Goal: Information Seeking & Learning: Learn about a topic

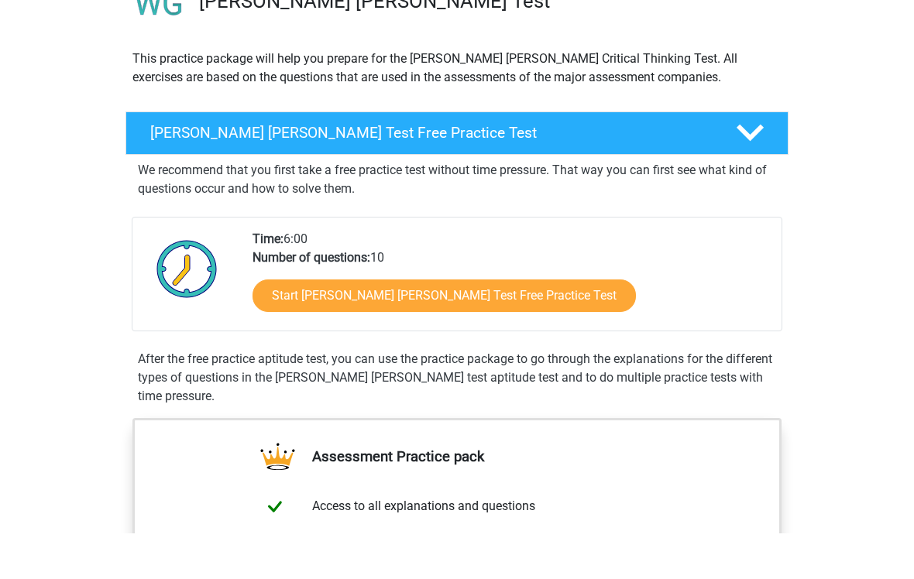
scroll to position [101, 0]
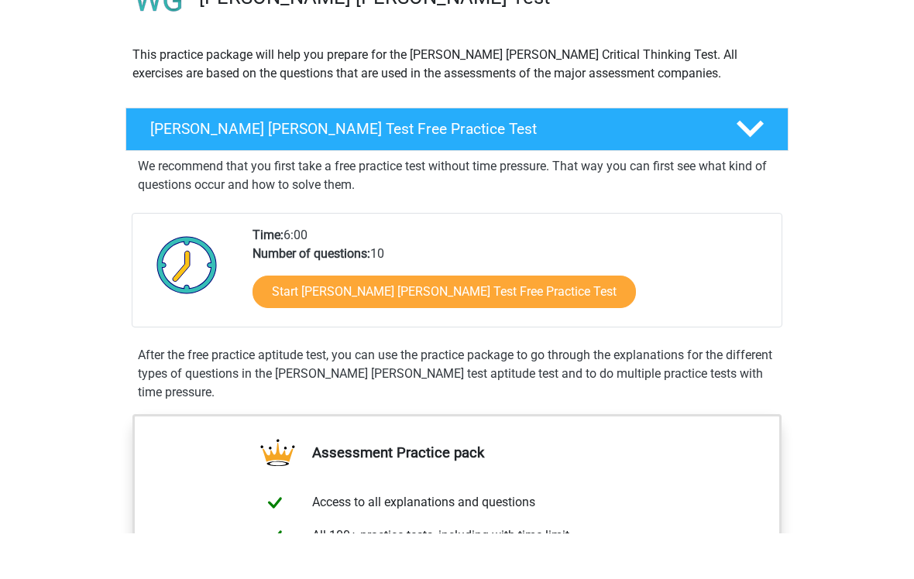
click at [304, 321] on link "Start Watson Glaser Test Free Practice Test" at bounding box center [443, 337] width 383 height 33
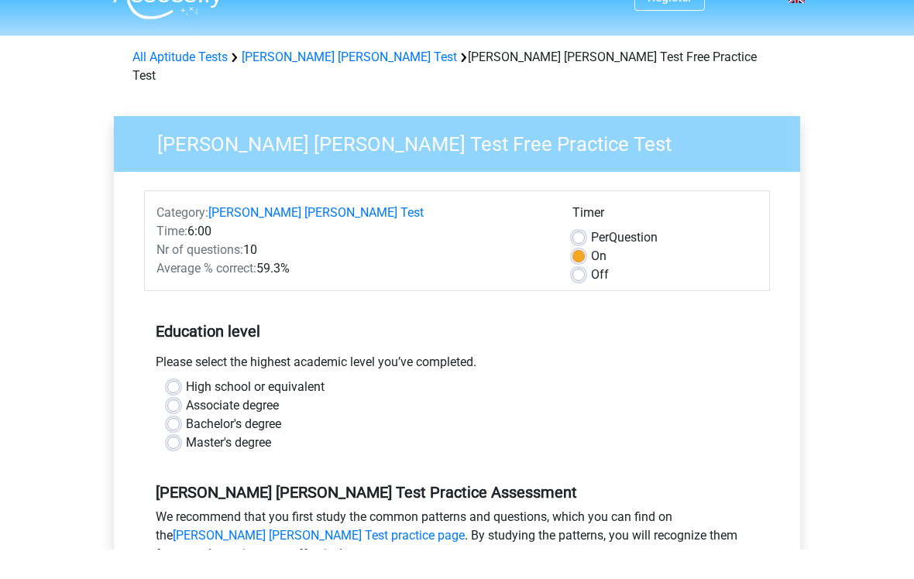
click at [186, 407] on label "High school or equivalent" at bounding box center [255, 416] width 139 height 19
click at [178, 407] on input "High school or equivalent" at bounding box center [173, 414] width 12 height 15
radio input "true"
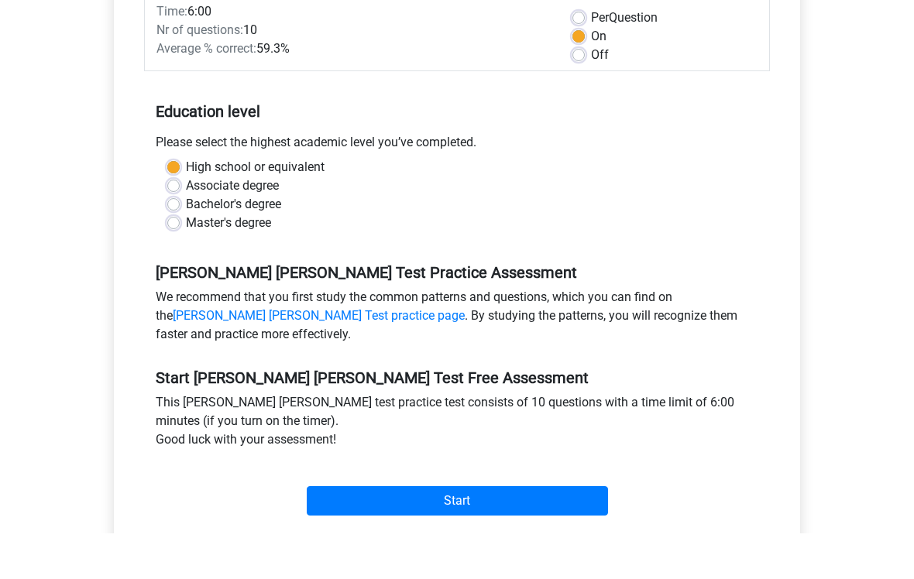
scroll to position [223, 0]
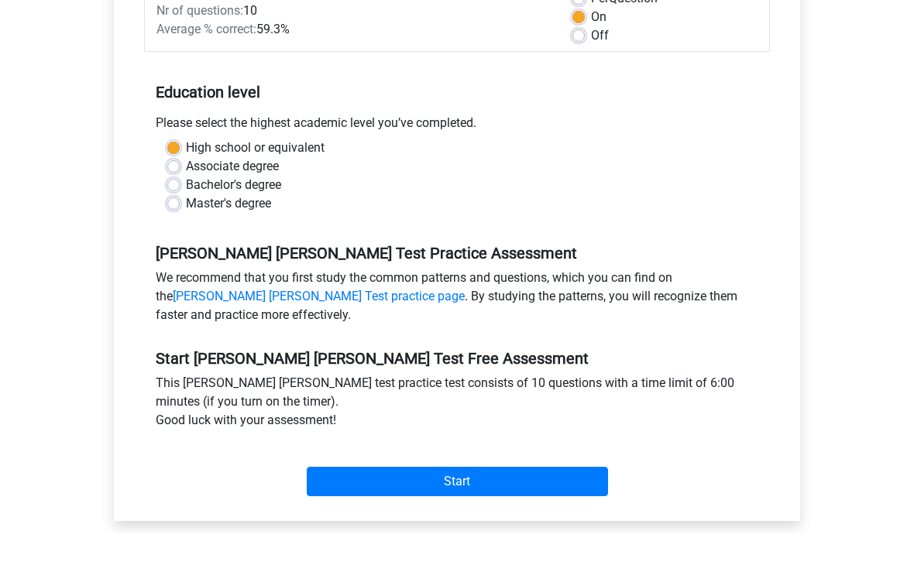
click at [345, 513] on input "Start" at bounding box center [457, 527] width 301 height 29
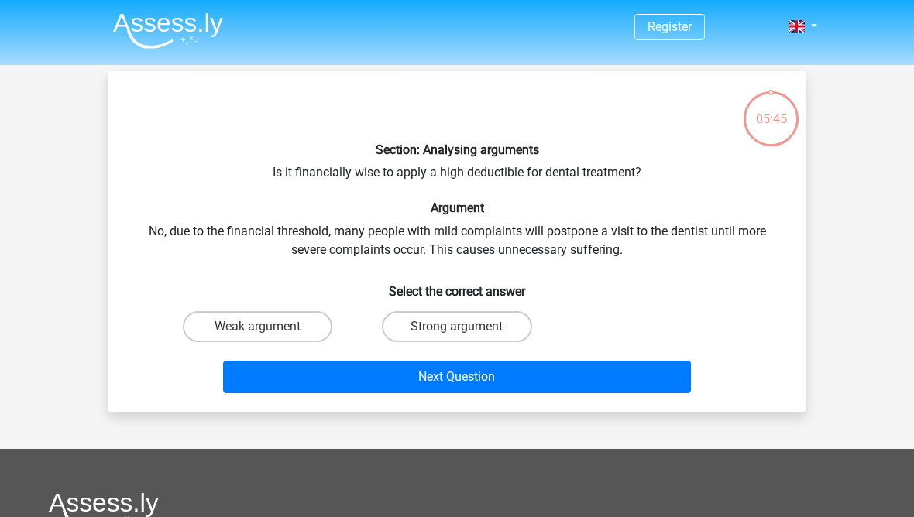
click at [295, 326] on label "Weak argument" at bounding box center [257, 326] width 149 height 31
click at [268, 327] on input "Weak argument" at bounding box center [263, 332] width 10 height 10
radio input "true"
click at [453, 375] on button "Next Question" at bounding box center [457, 377] width 468 height 33
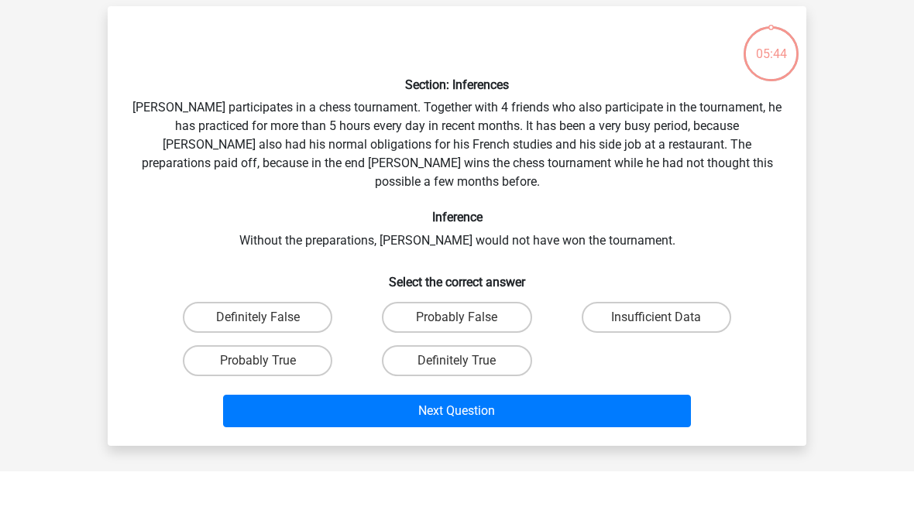
scroll to position [26, 0]
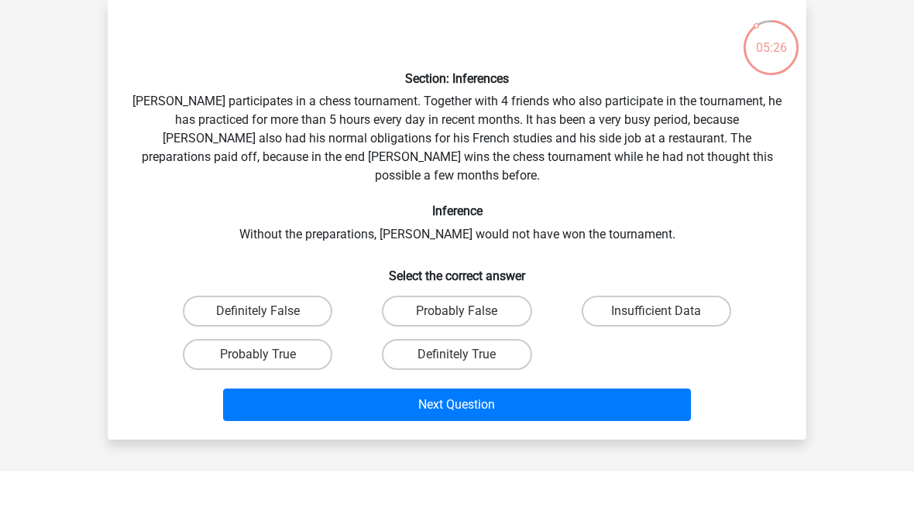
click at [438, 385] on label "Definitely True" at bounding box center [456, 400] width 149 height 31
click at [457, 400] on input "Definitely True" at bounding box center [462, 405] width 10 height 10
radio input "true"
click at [504, 434] on button "Next Question" at bounding box center [457, 450] width 468 height 33
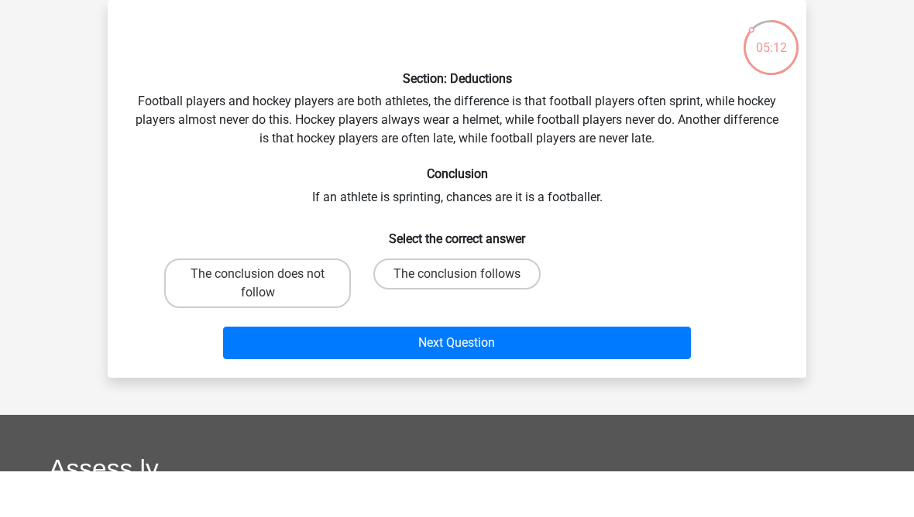
click at [506, 304] on label "The conclusion follows" at bounding box center [456, 319] width 167 height 31
click at [467, 320] on input "The conclusion follows" at bounding box center [462, 325] width 10 height 10
radio input "true"
click at [537, 372] on button "Next Question" at bounding box center [457, 388] width 468 height 33
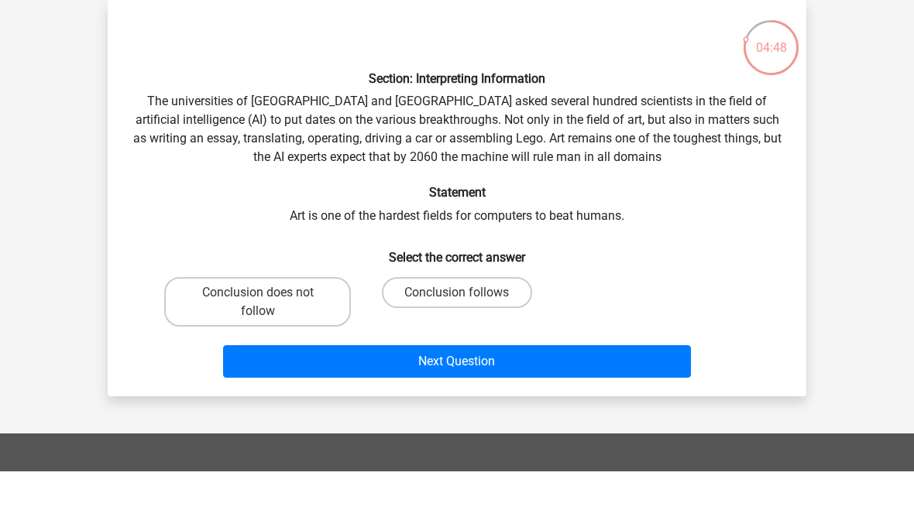
click at [516, 266] on div "Section: Interpreting Information The universities of Oxford and Yale asked sev…" at bounding box center [457, 244] width 686 height 372
click at [502, 323] on label "Conclusion follows" at bounding box center [456, 338] width 149 height 31
click at [467, 338] on input "Conclusion follows" at bounding box center [462, 343] width 10 height 10
radio input "true"
click at [541, 391] on button "Next Question" at bounding box center [457, 407] width 468 height 33
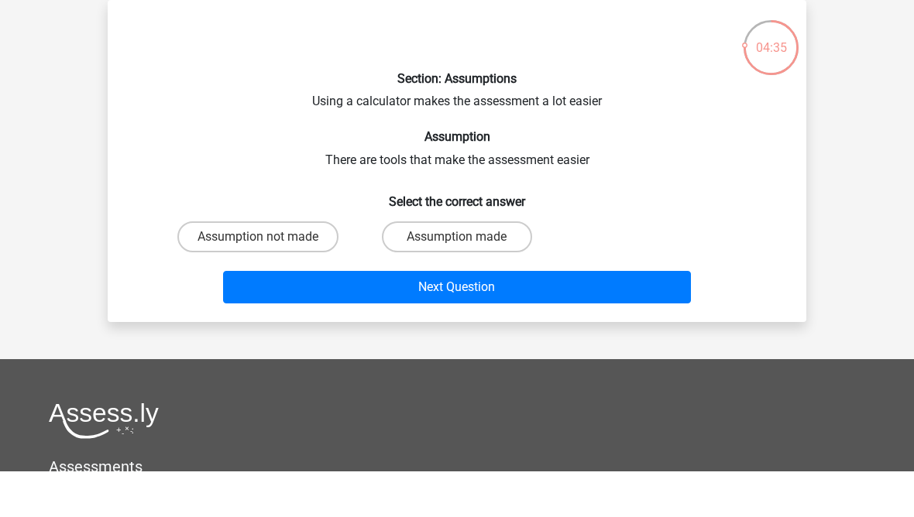
click at [497, 267] on label "Assumption made" at bounding box center [456, 282] width 149 height 31
click at [467, 283] on input "Assumption made" at bounding box center [462, 288] width 10 height 10
radio input "true"
click at [298, 267] on label "Assumption not made" at bounding box center [257, 282] width 161 height 31
click at [268, 283] on input "Assumption not made" at bounding box center [263, 288] width 10 height 10
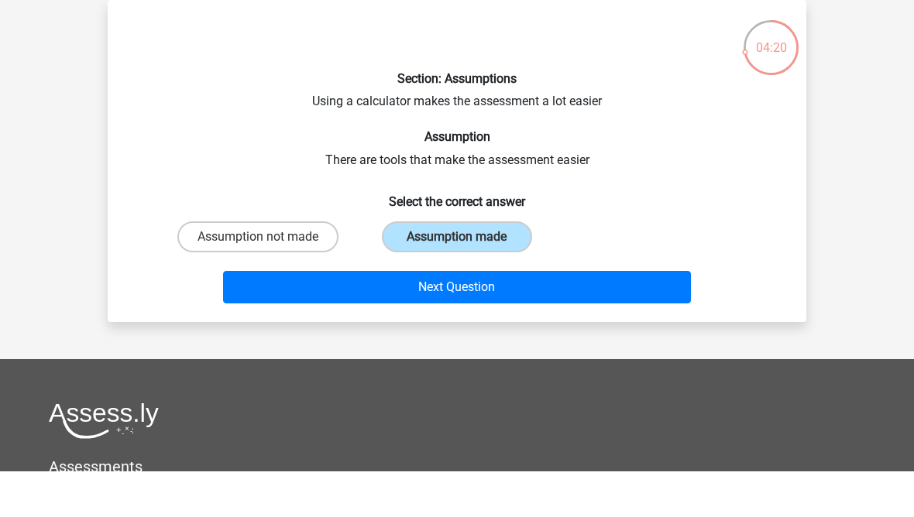
radio input "true"
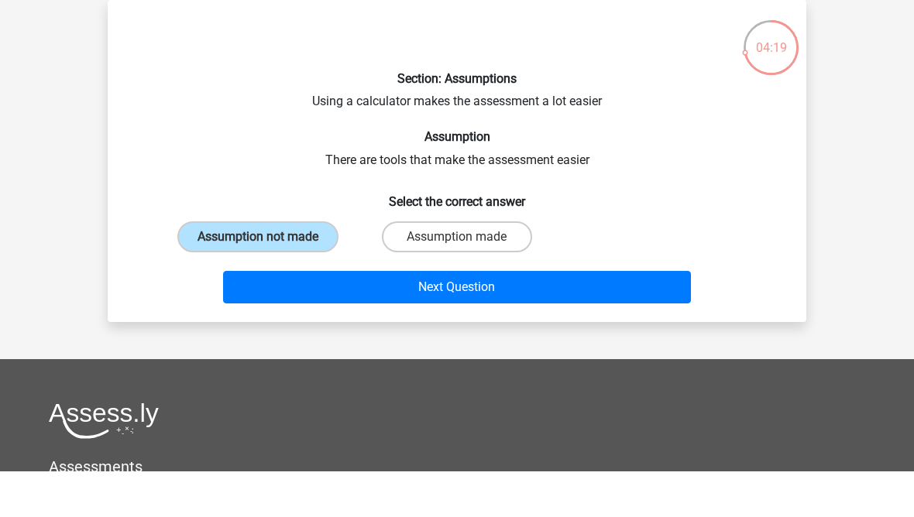
click at [432, 317] on button "Next Question" at bounding box center [457, 333] width 468 height 33
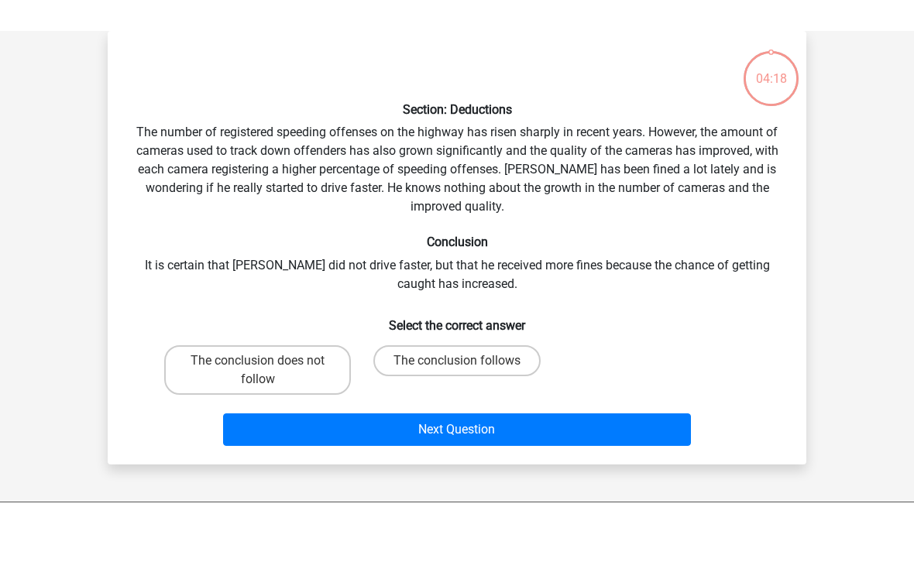
scroll to position [0, 0]
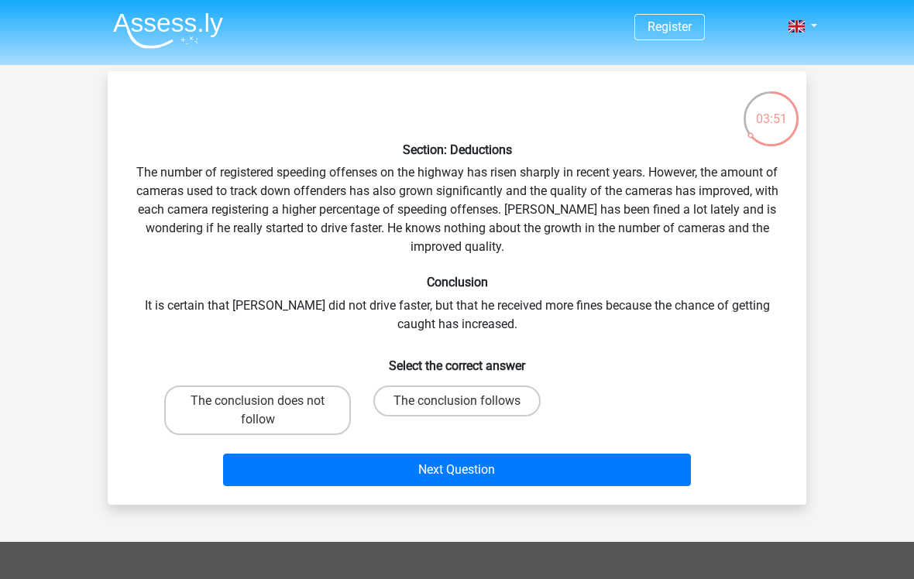
click at [467, 414] on label "The conclusion follows" at bounding box center [456, 401] width 167 height 31
click at [467, 411] on input "The conclusion follows" at bounding box center [462, 406] width 10 height 10
radio input "true"
click at [504, 399] on label "The conclusion follows" at bounding box center [456, 401] width 167 height 31
click at [467, 401] on input "The conclusion follows" at bounding box center [462, 406] width 10 height 10
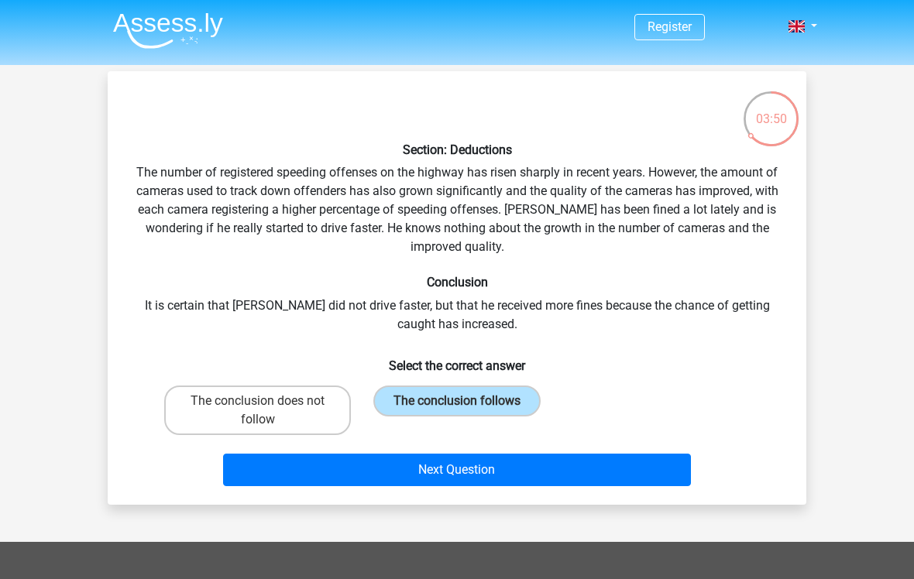
click at [557, 468] on button "Next Question" at bounding box center [457, 470] width 468 height 33
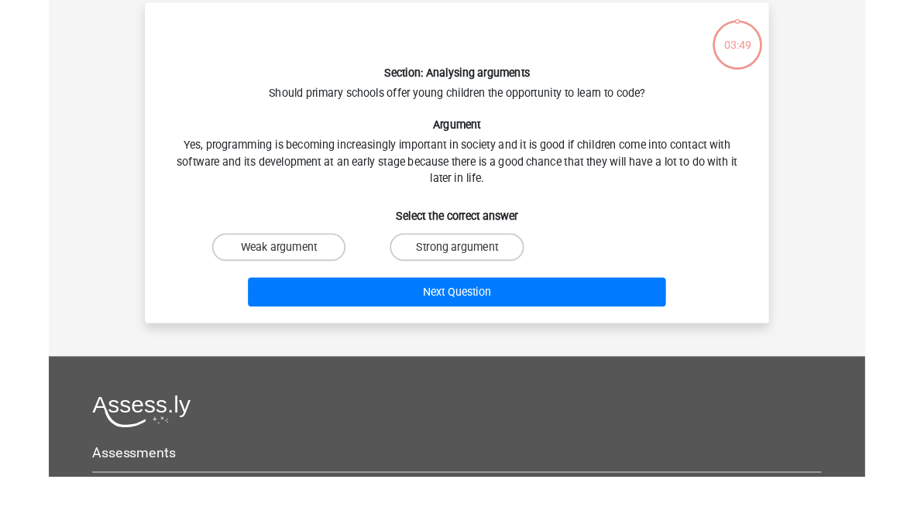
scroll to position [26, 0]
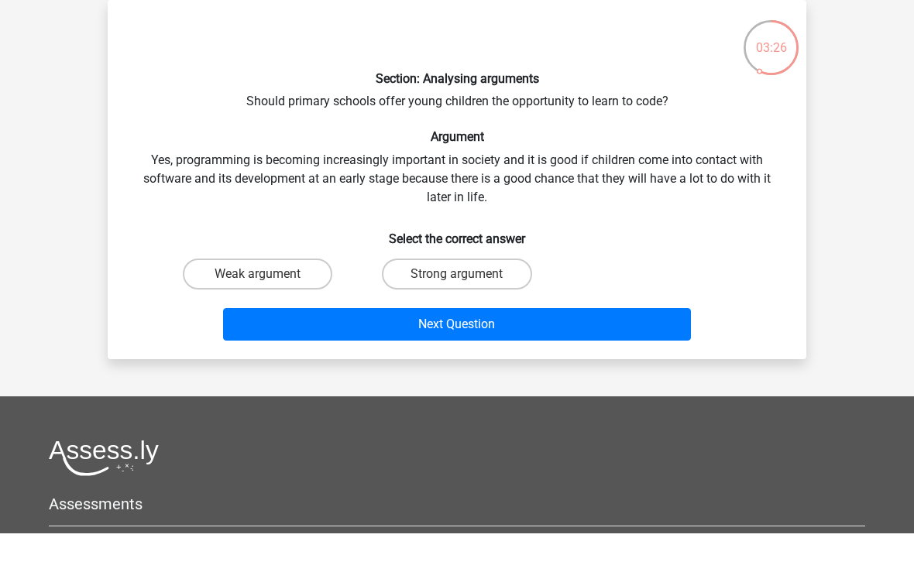
click at [228, 304] on label "Weak argument" at bounding box center [257, 319] width 149 height 31
click at [258, 320] on input "Weak argument" at bounding box center [263, 325] width 10 height 10
radio input "true"
click at [272, 354] on button "Next Question" at bounding box center [457, 370] width 468 height 33
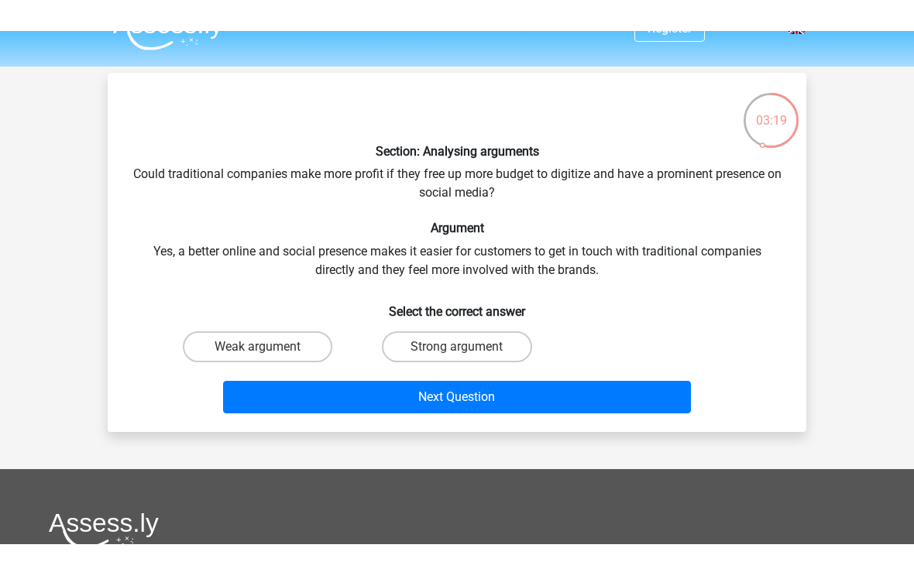
scroll to position [0, 0]
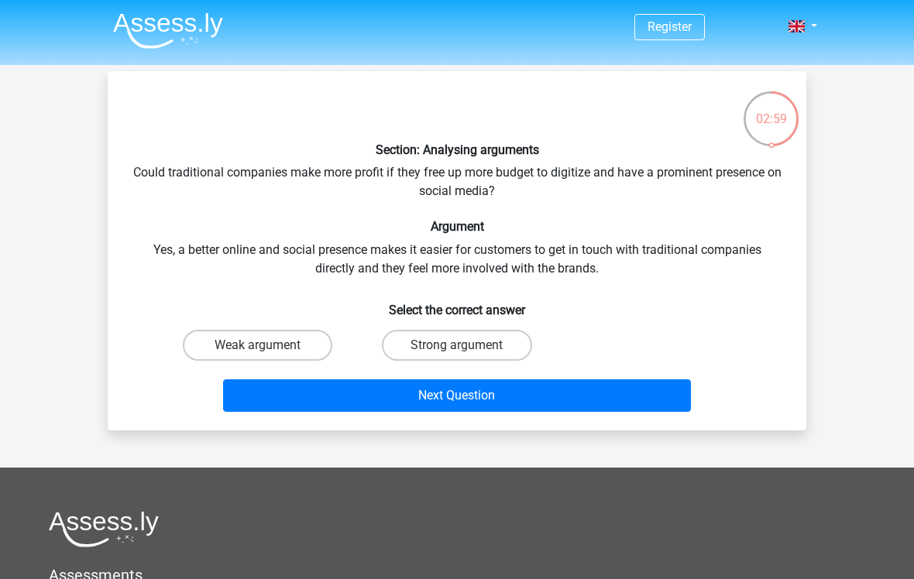
click at [417, 348] on label "Strong argument" at bounding box center [456, 345] width 149 height 31
click at [457, 348] on input "Strong argument" at bounding box center [462, 350] width 10 height 10
radio input "true"
click at [339, 393] on button "Next Question" at bounding box center [457, 395] width 468 height 33
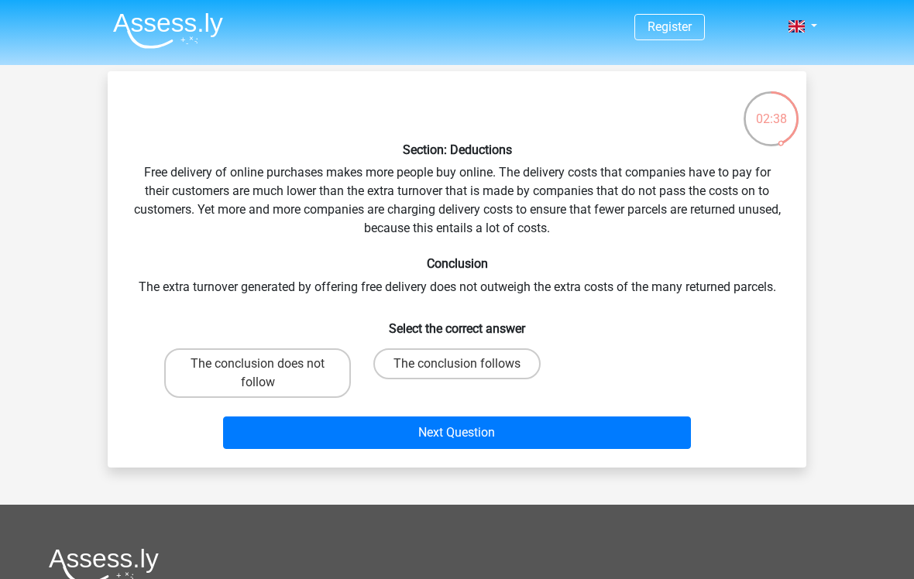
click at [420, 364] on label "The conclusion follows" at bounding box center [456, 363] width 167 height 31
click at [457, 364] on input "The conclusion follows" at bounding box center [462, 369] width 10 height 10
radio input "true"
click at [426, 429] on button "Next Question" at bounding box center [457, 433] width 468 height 33
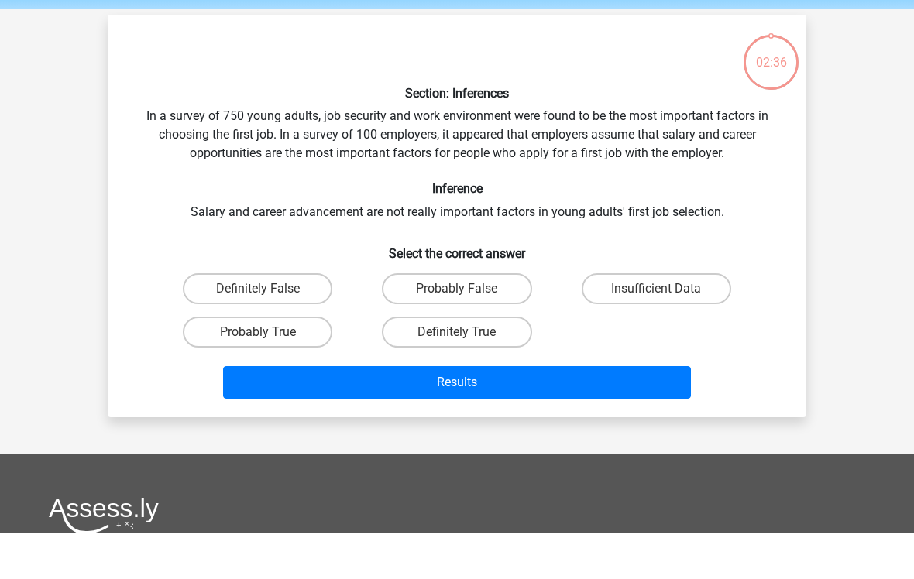
scroll to position [26, 0]
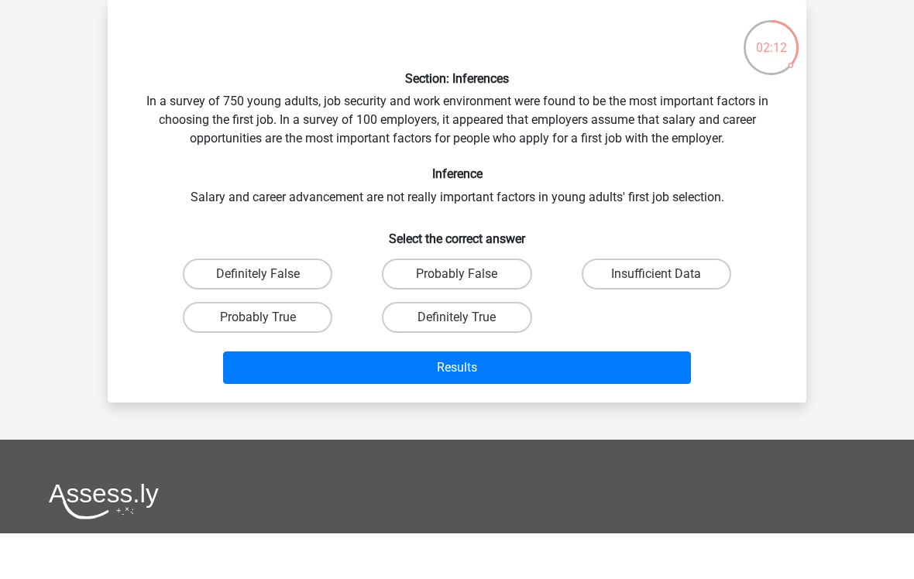
click at [250, 348] on label "Probably True" at bounding box center [257, 363] width 149 height 31
click at [258, 363] on input "Probably True" at bounding box center [263, 368] width 10 height 10
radio input "true"
click at [287, 397] on button "Results" at bounding box center [457, 413] width 468 height 33
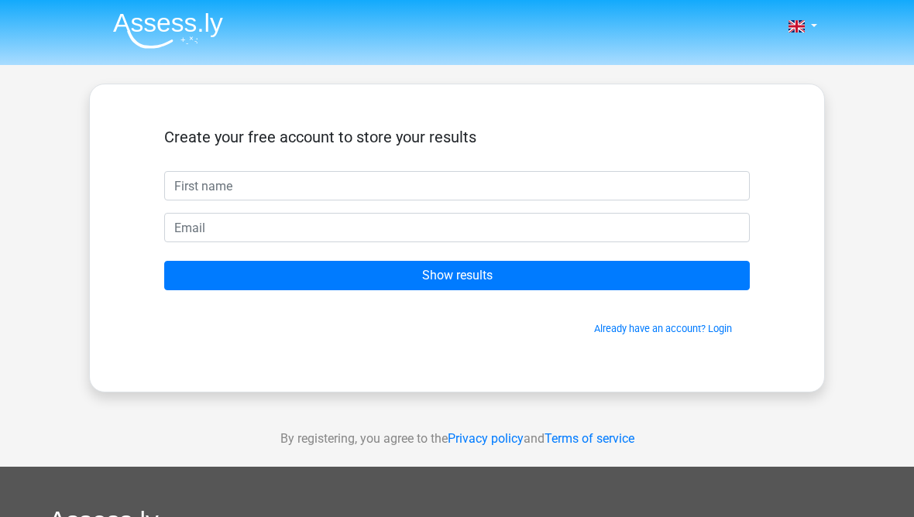
click at [343, 198] on input "text" at bounding box center [456, 185] width 585 height 29
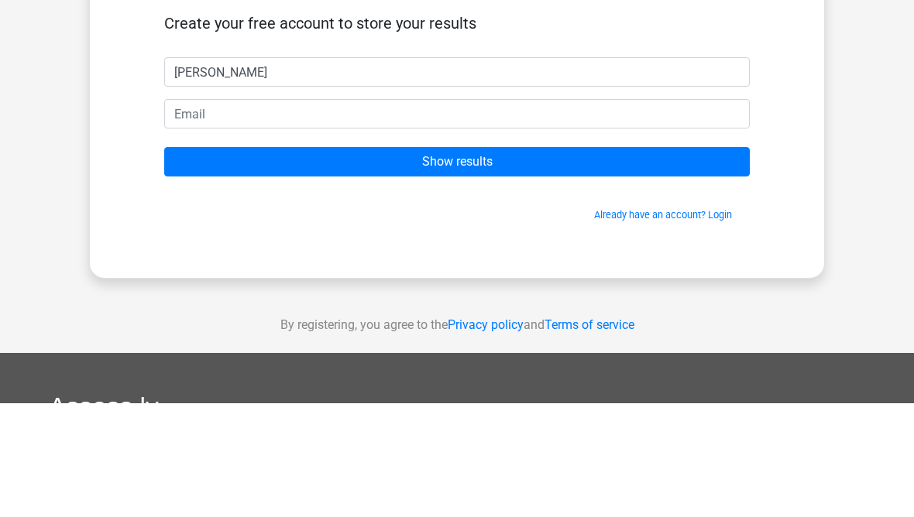
type input "NikolA Rozej"
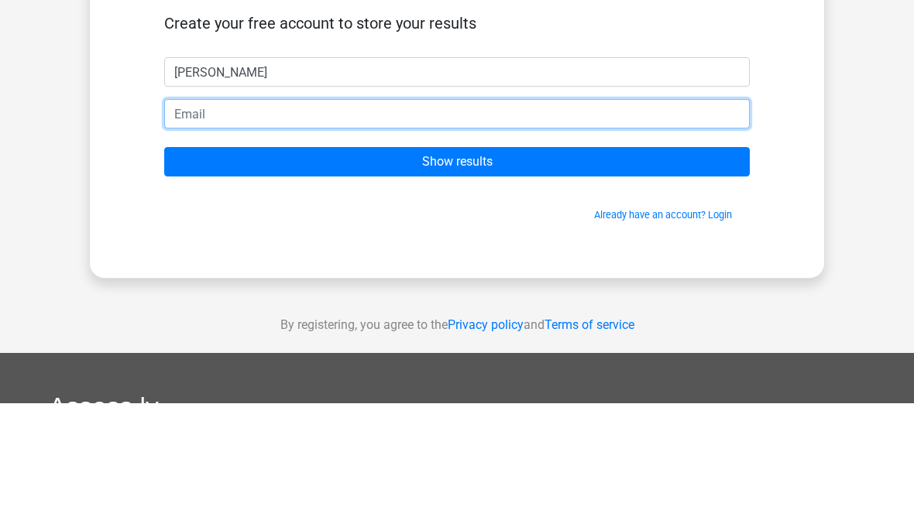
click at [516, 213] on input "email" at bounding box center [456, 227] width 585 height 29
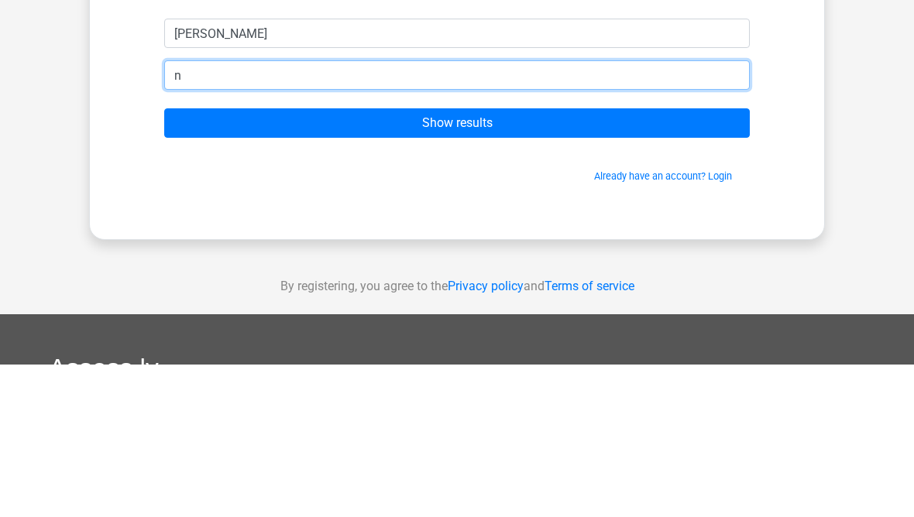
type input "nikolarozej05@gmail.com"
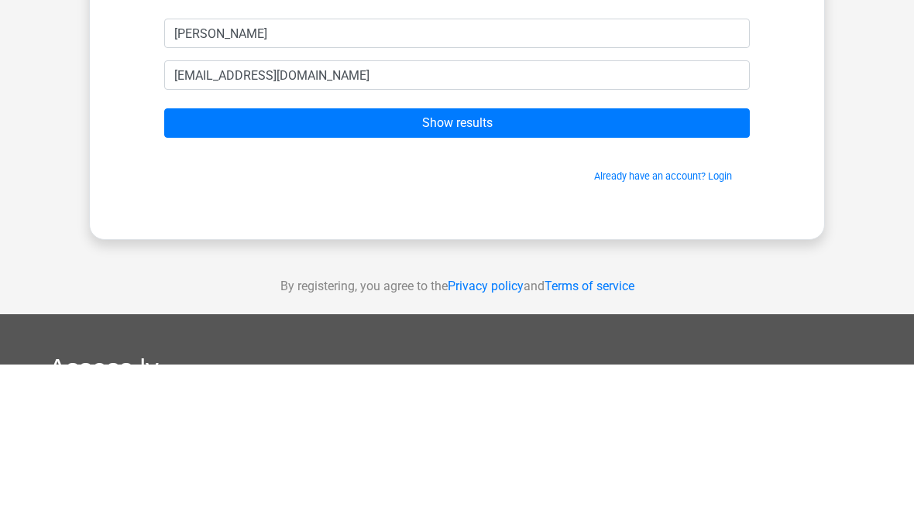
scroll to position [107, 0]
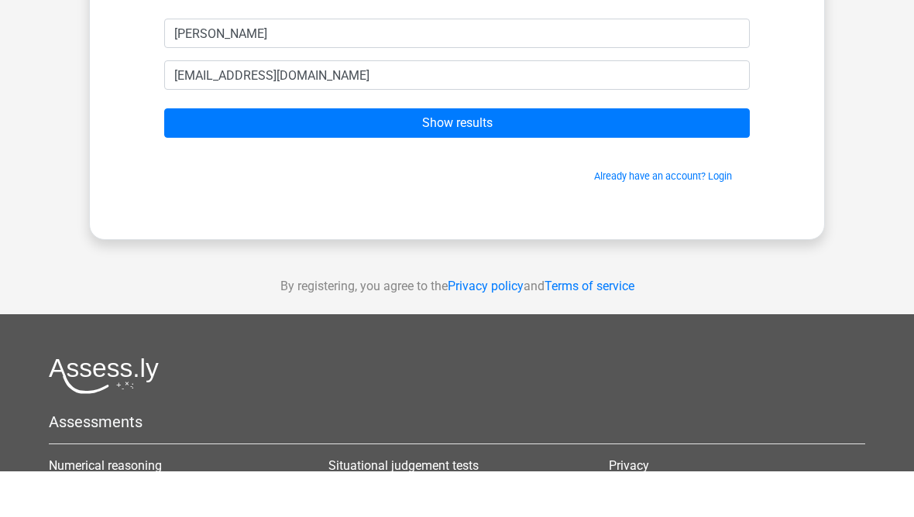
click at [613, 154] on input "Show results" at bounding box center [456, 168] width 585 height 29
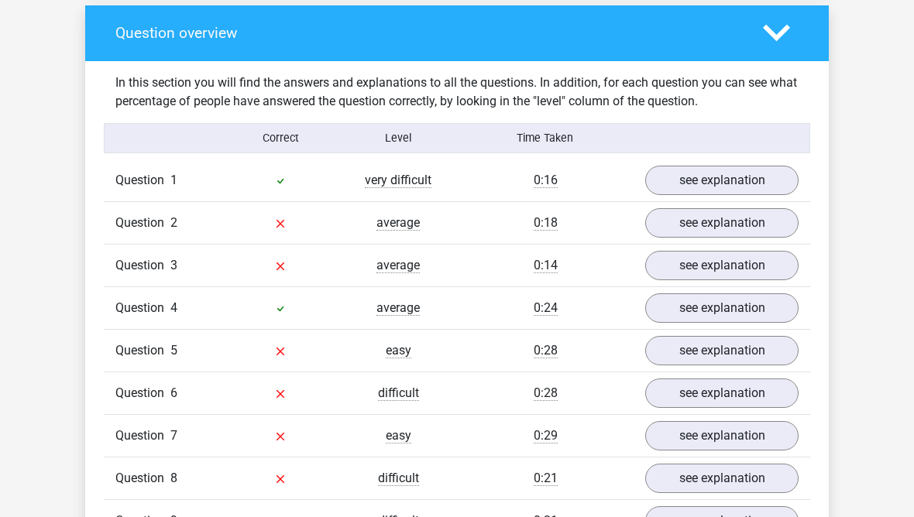
scroll to position [1135, 0]
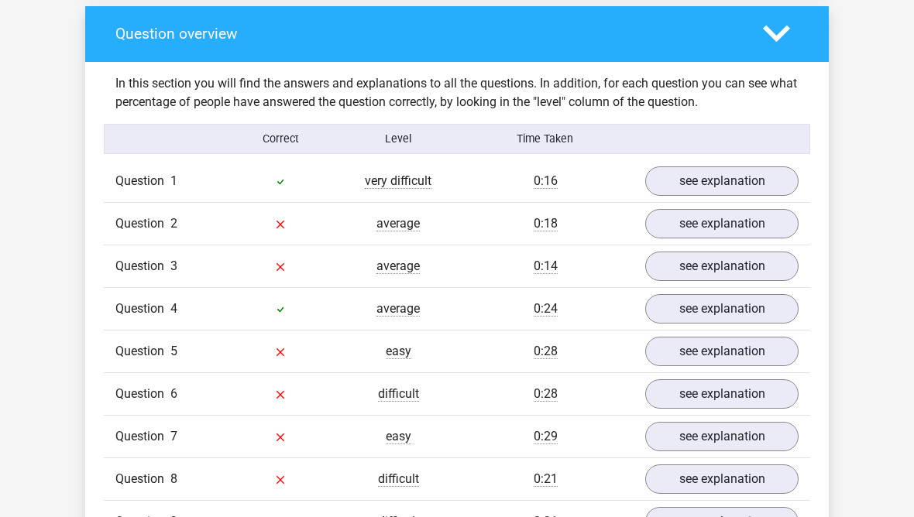
click at [737, 166] on link "see explanation" at bounding box center [721, 180] width 153 height 29
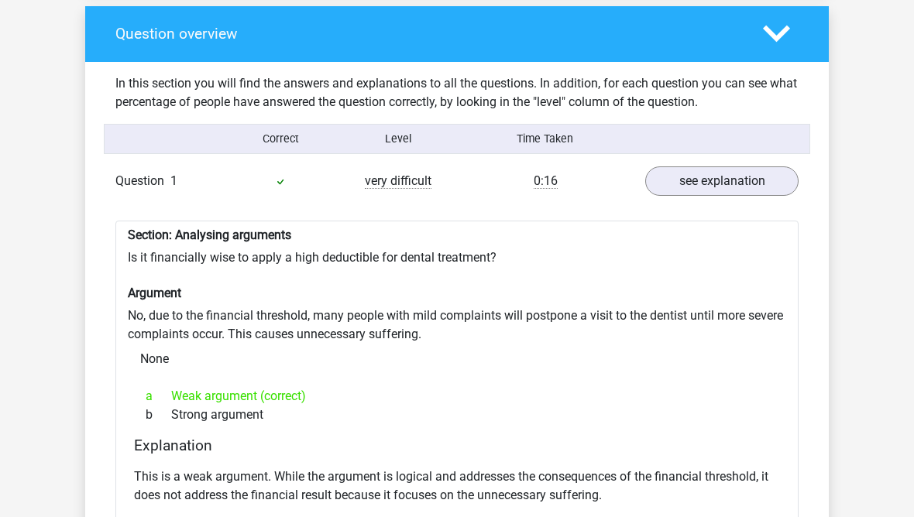
click at [760, 166] on link "see explanation" at bounding box center [721, 180] width 153 height 29
